Goal: Find specific page/section: Find specific page/section

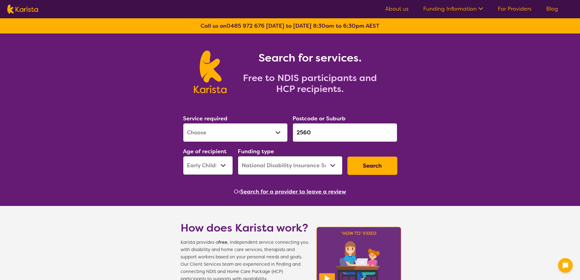
select select "[MEDICAL_DATA]"
select select "EC"
select select "NDIS"
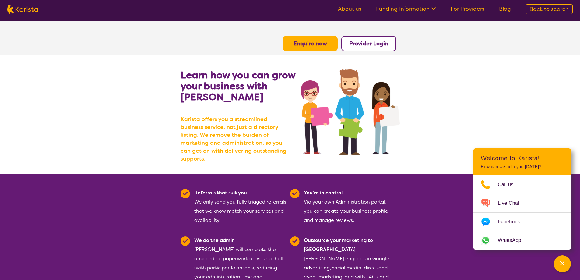
click at [327, 40] on button "Enquire now" at bounding box center [310, 43] width 55 height 15
click at [311, 46] on b "Enquire now" at bounding box center [311, 43] width 34 height 7
